Goal: Find specific page/section: Find specific page/section

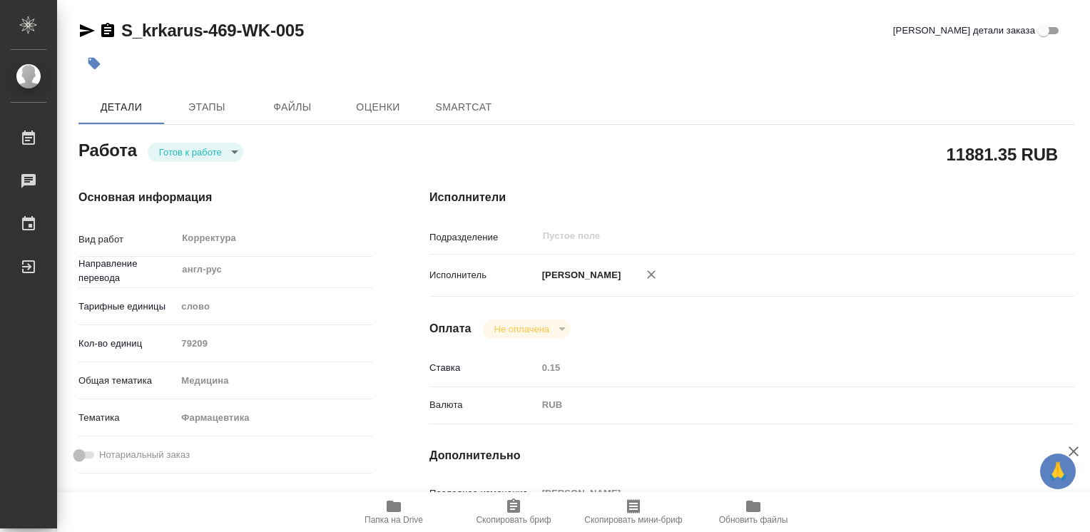
type textarea "x"
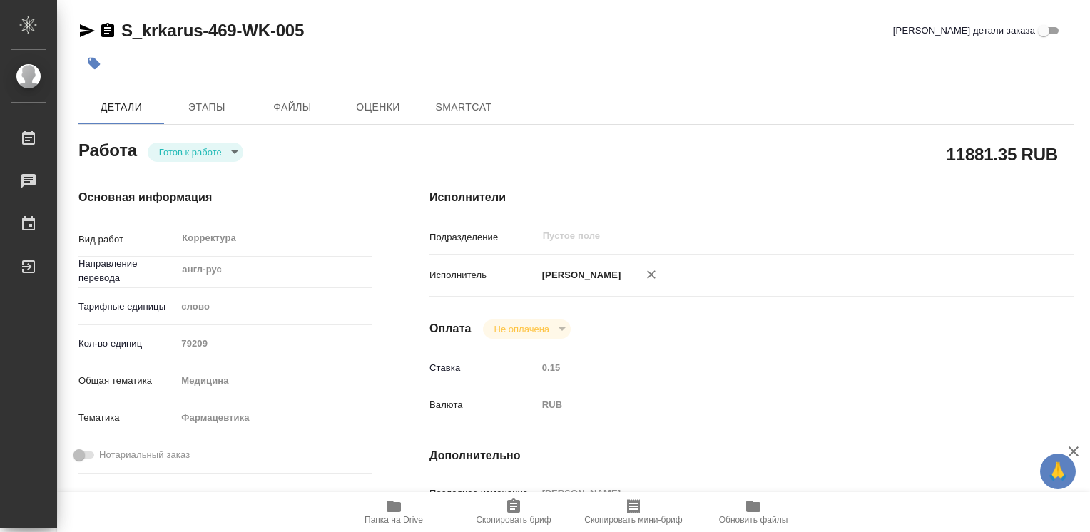
type textarea "x"
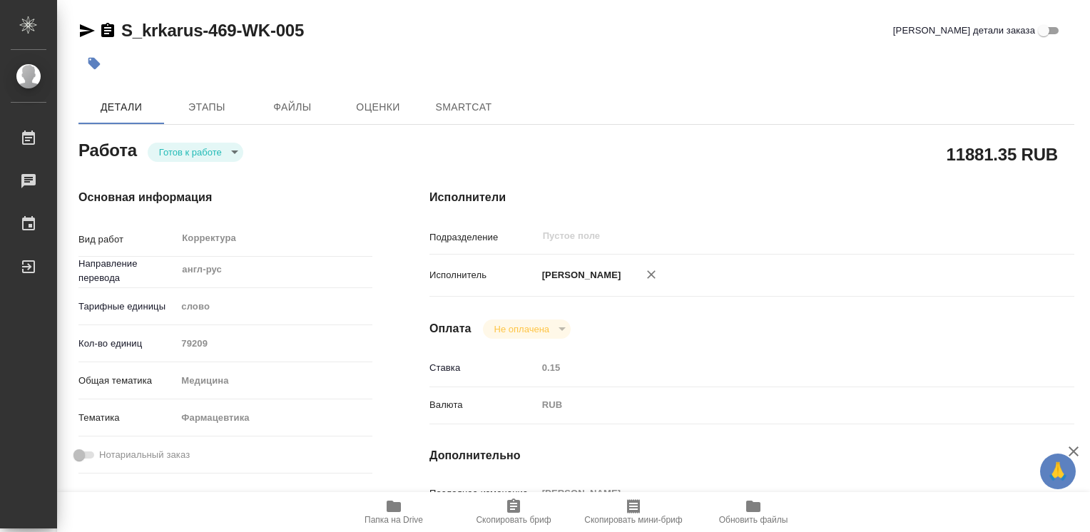
type textarea "x"
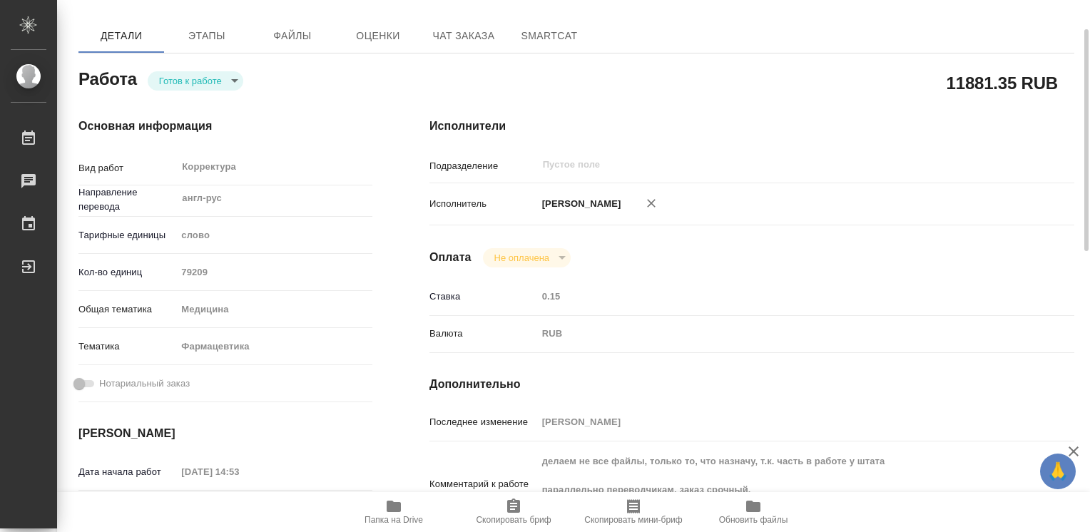
type textarea "x"
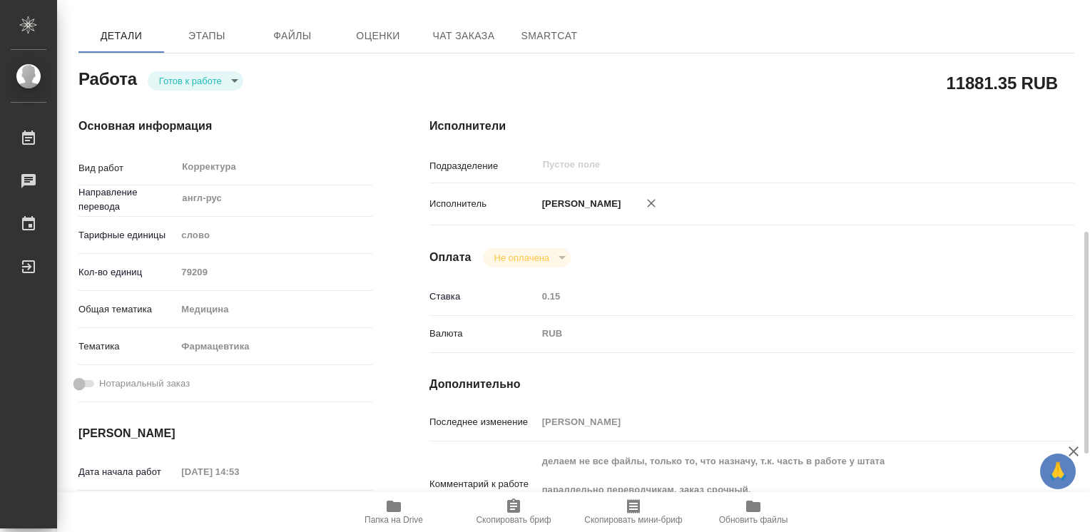
scroll to position [214, 0]
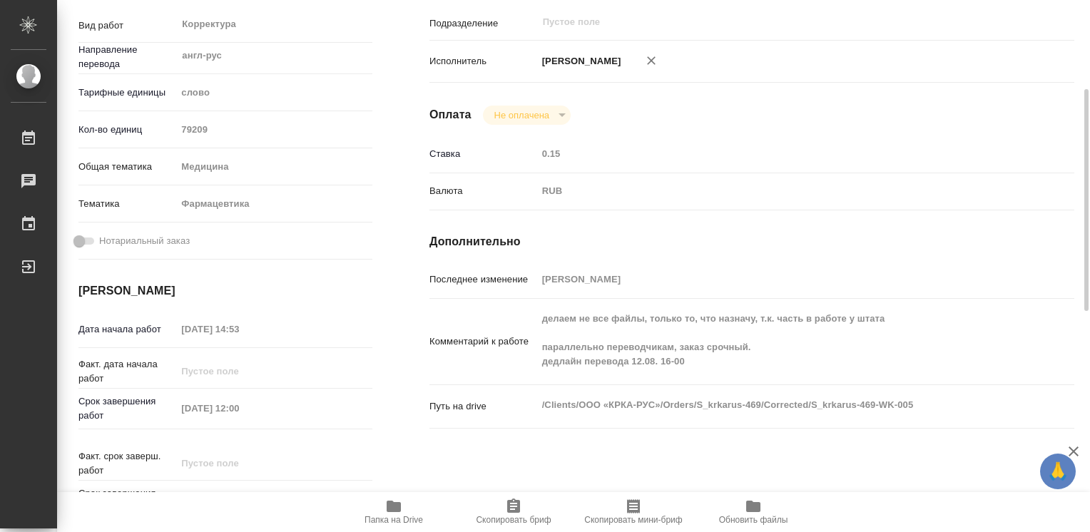
type textarea "x"
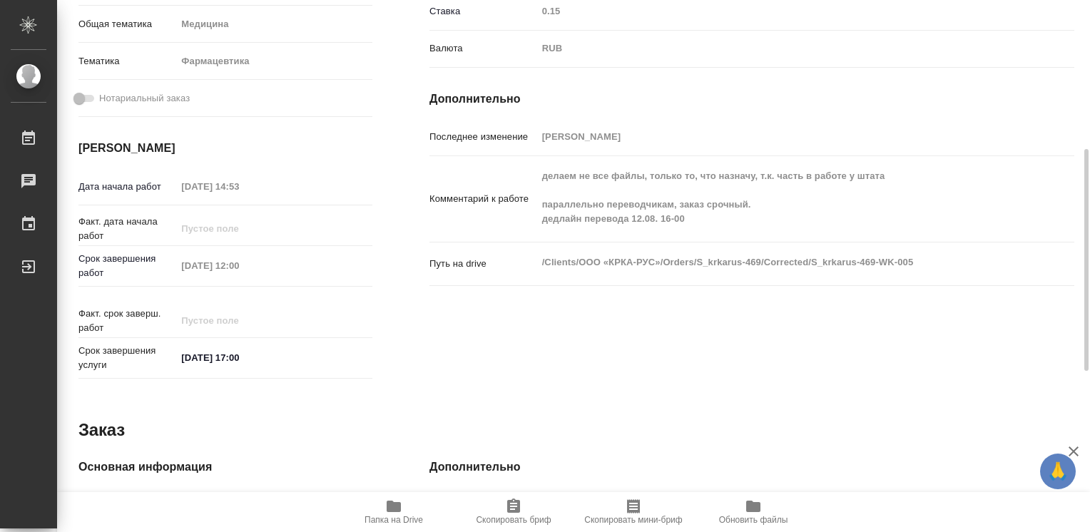
scroll to position [571, 0]
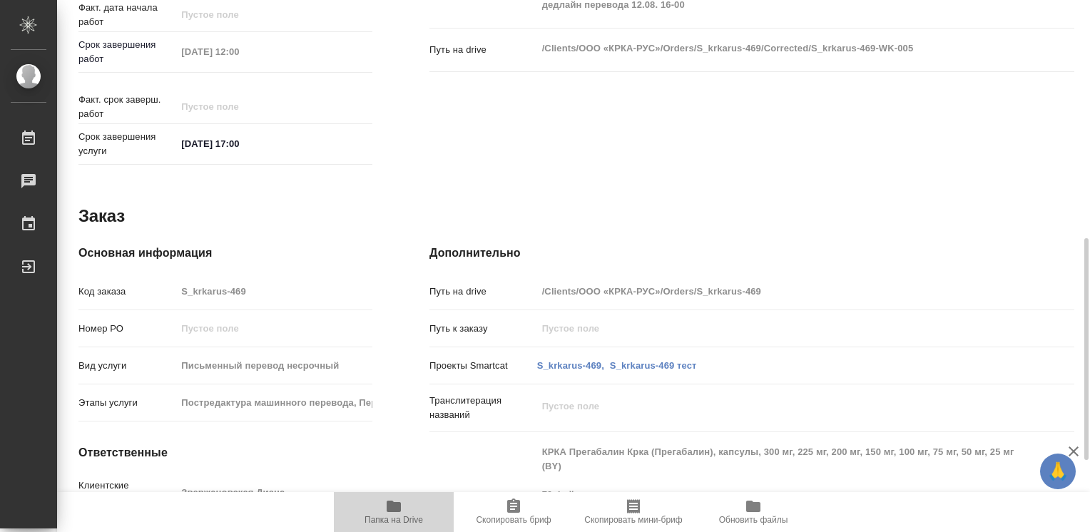
click at [408, 515] on span "Папка на Drive" at bounding box center [394, 520] width 59 height 10
